Goal: Contribute content

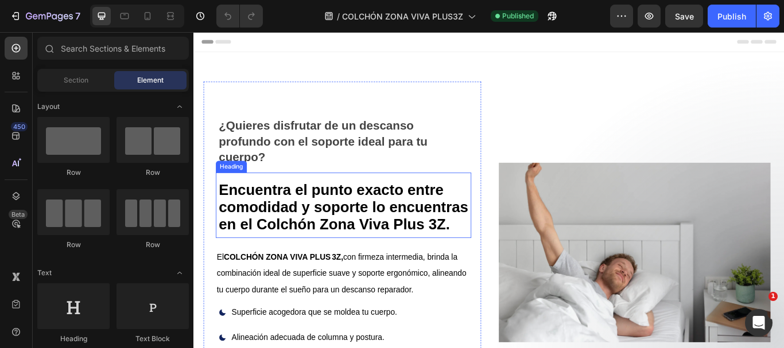
click at [449, 234] on h1 "Encuentra el punto exacto entre comodidad y soporte lo encuentras en el Colchón…" at bounding box center [367, 235] width 293 height 68
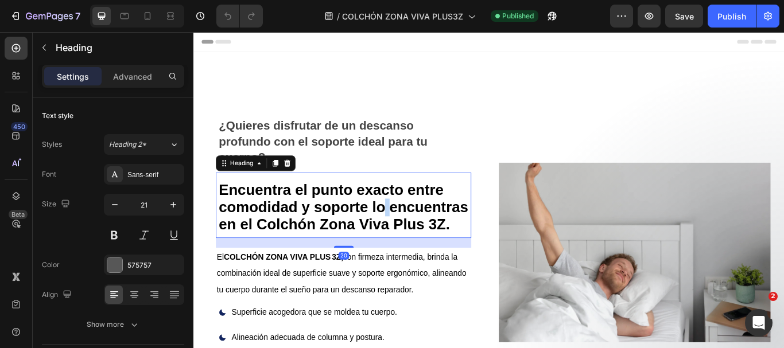
click at [449, 234] on h1 "Encuentra el punto exacto entre comodidad y soporte lo encuentras en el Colchón…" at bounding box center [367, 235] width 293 height 68
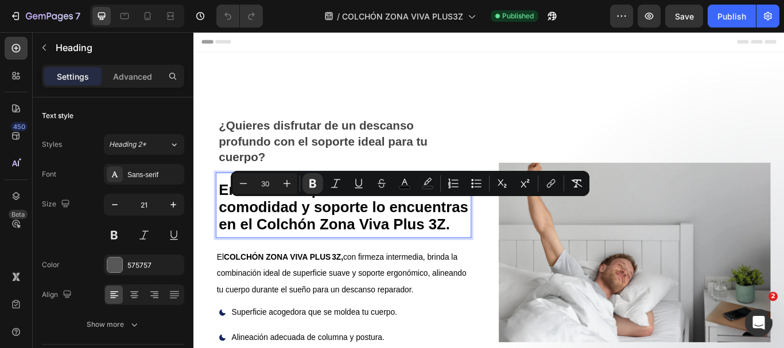
click at [375, 252] on strong "Encuentra el punto exacto entre comodidad y soporte lo encuentras en el Colchón…" at bounding box center [368, 236] width 291 height 59
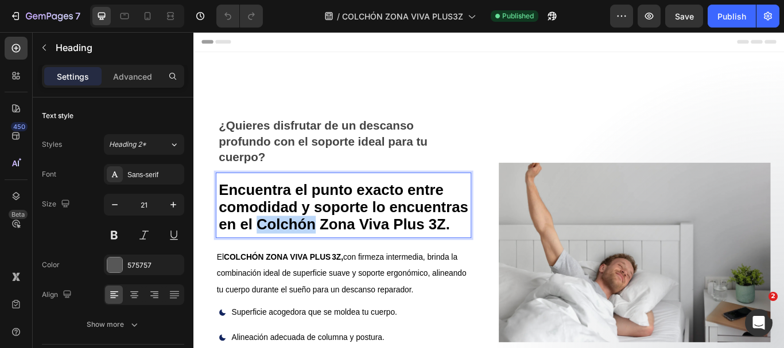
click at [375, 252] on strong "Encuentra el punto exacto entre comodidad y soporte lo encuentras en el Colchón…" at bounding box center [368, 236] width 291 height 59
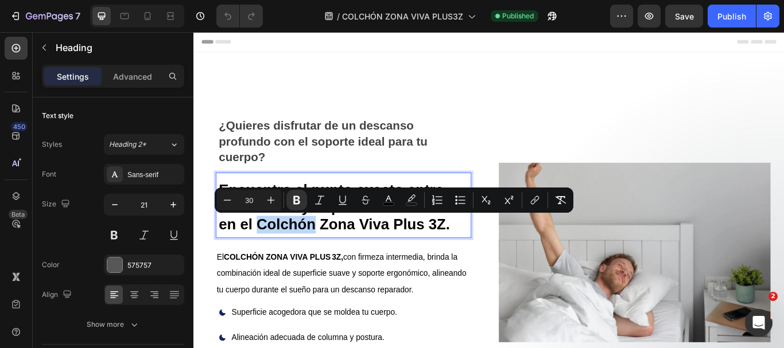
click at [375, 252] on strong "Encuentra el punto exacto entre comodidad y soporte lo encuentras en el Colchón…" at bounding box center [368, 236] width 291 height 59
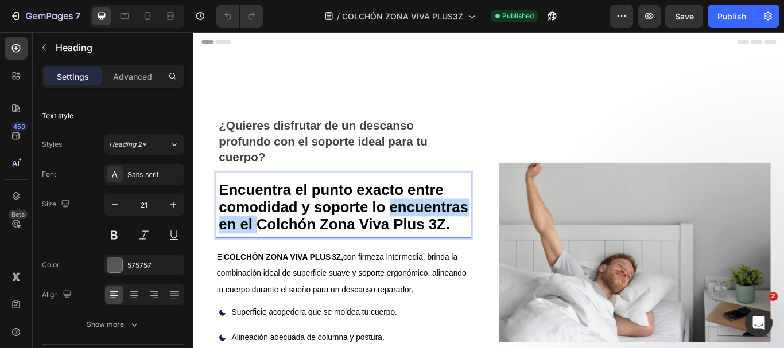
drag, startPoint x: 363, startPoint y: 254, endPoint x: 223, endPoint y: 252, distance: 140.0
click at [223, 252] on strong "Encuentra el punto exacto entre comodidad y soporte lo encuentras en el Colchón…" at bounding box center [368, 236] width 291 height 59
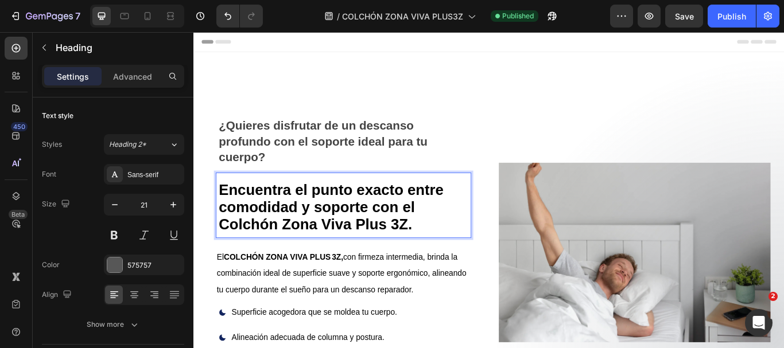
click at [449, 248] on p "Encuentra el punto exacto entre comodidad y soporte con el Colchón Zona Viva Pl…" at bounding box center [368, 238] width 291 height 60
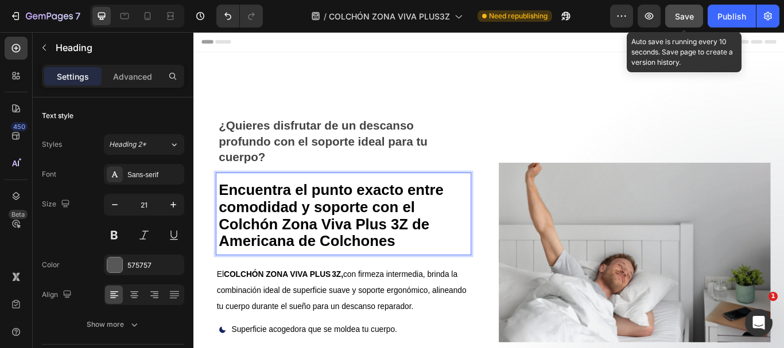
click at [689, 9] on button "Save" at bounding box center [684, 16] width 38 height 23
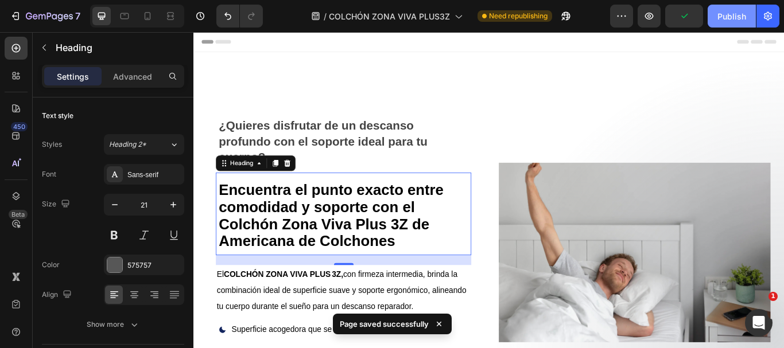
click at [723, 11] on div "Publish" at bounding box center [731, 16] width 29 height 12
